Goal: Task Accomplishment & Management: Use online tool/utility

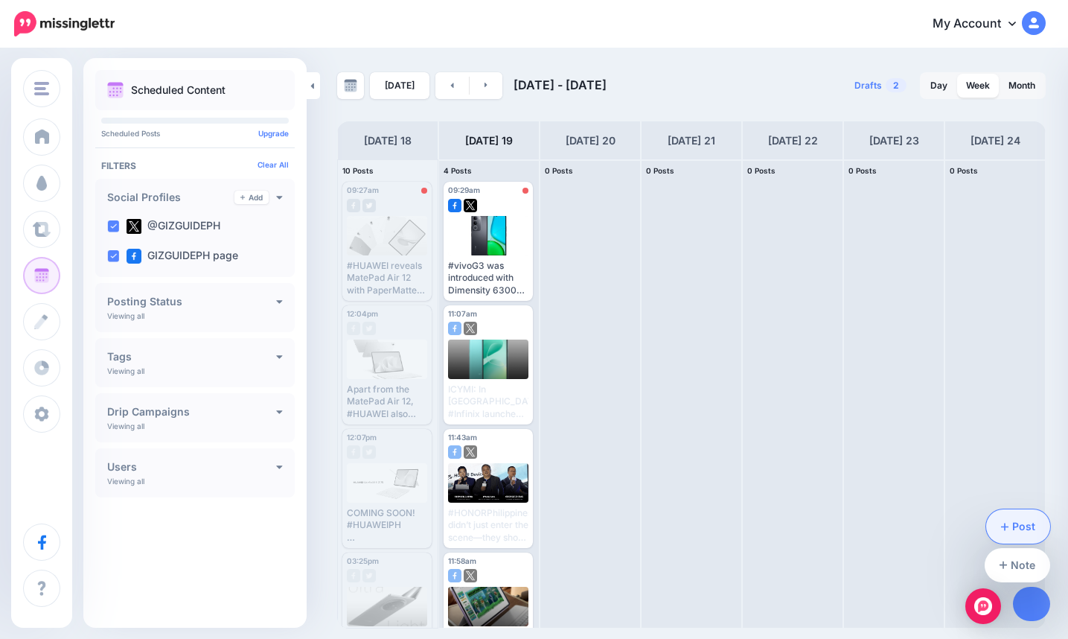
click at [531, 522] on link "Post" at bounding box center [1018, 526] width 65 height 34
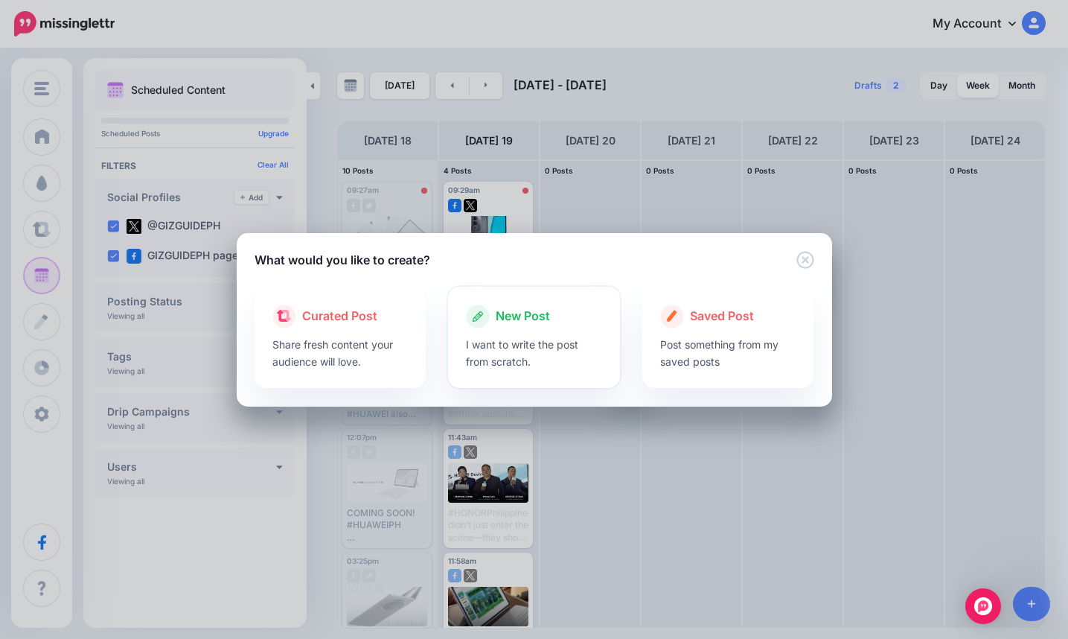
click at [531, 332] on div at bounding box center [534, 331] width 136 height 7
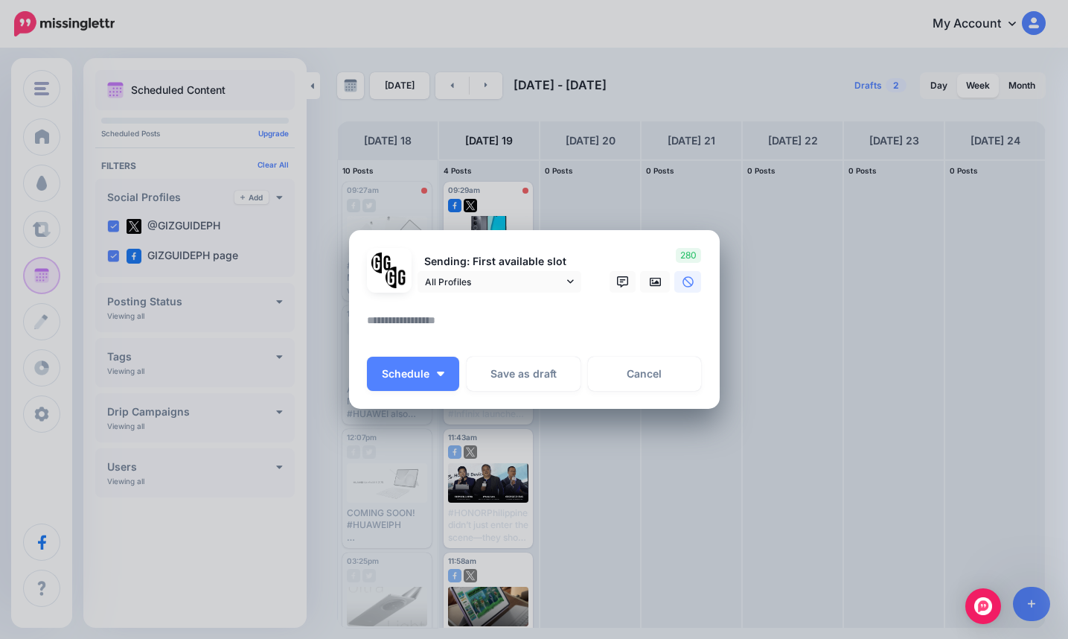
click at [502, 319] on textarea at bounding box center [538, 325] width 342 height 29
type textarea "*"
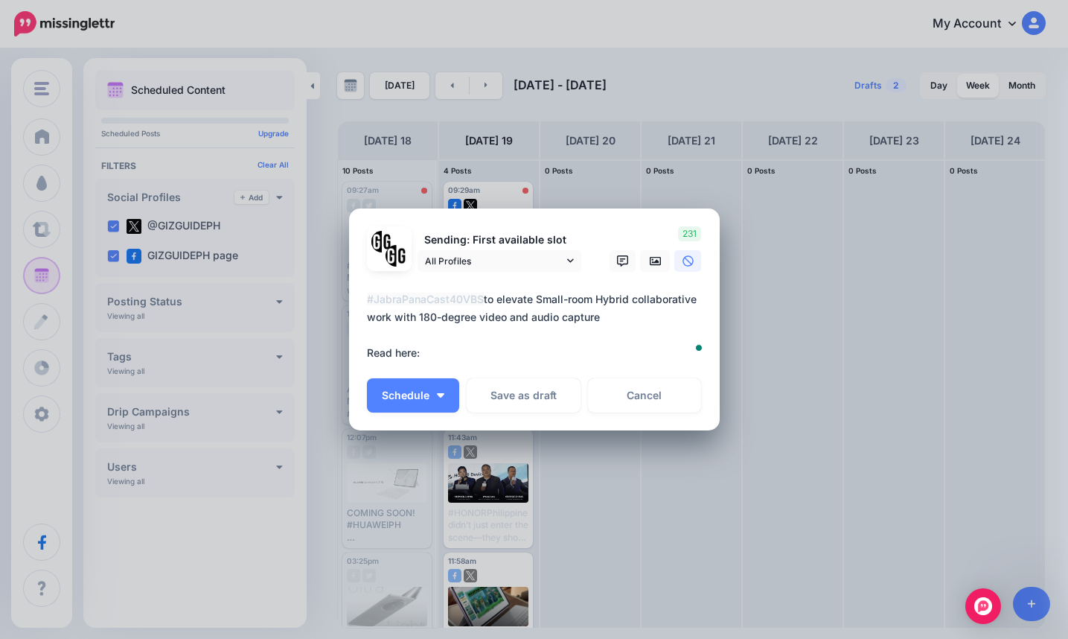
paste textarea "**********"
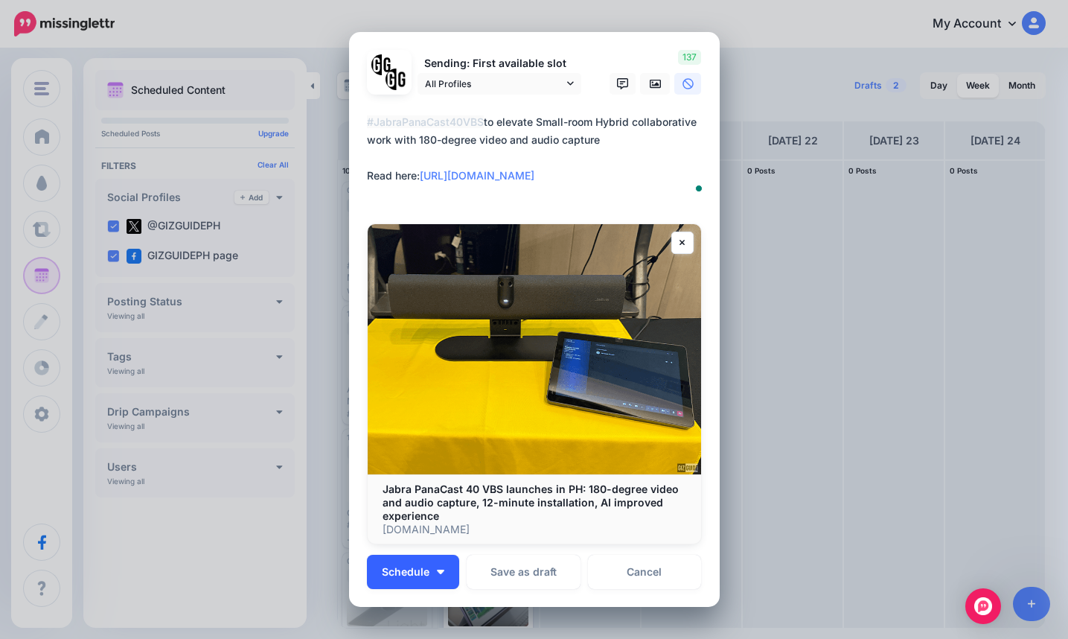
type textarea "**********"
click at [427, 555] on button "Schedule" at bounding box center [413, 572] width 92 height 34
click at [411, 566] on span "Schedule" at bounding box center [406, 571] width 48 height 10
click at [415, 570] on span "Schedule" at bounding box center [406, 571] width 48 height 10
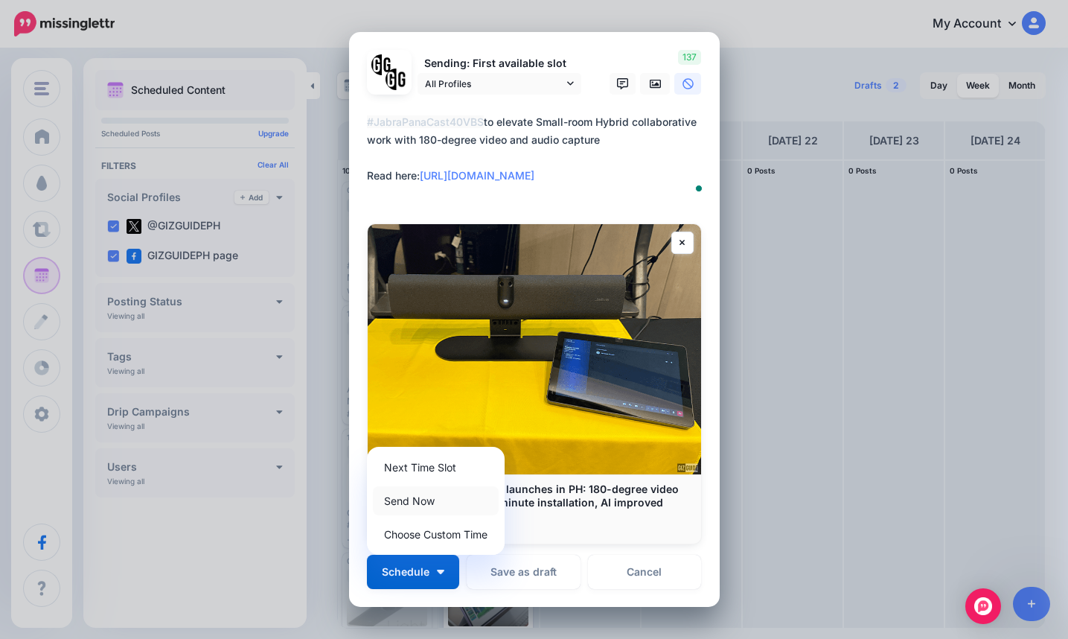
click at [414, 501] on link "Send Now" at bounding box center [436, 500] width 126 height 29
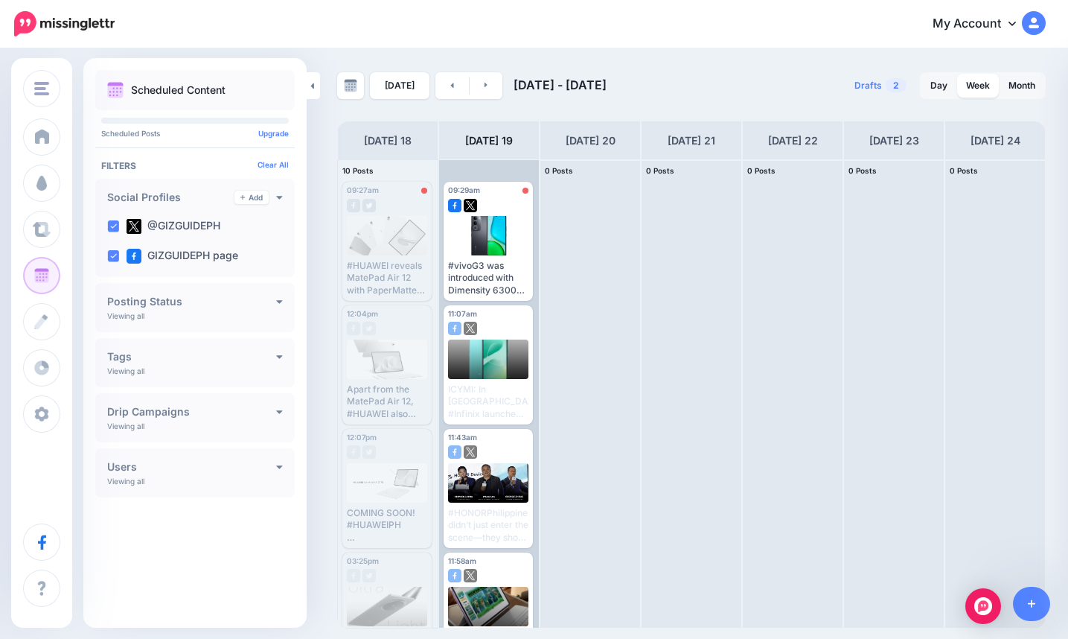
scroll to position [176, 0]
